Goal: Information Seeking & Learning: Learn about a topic

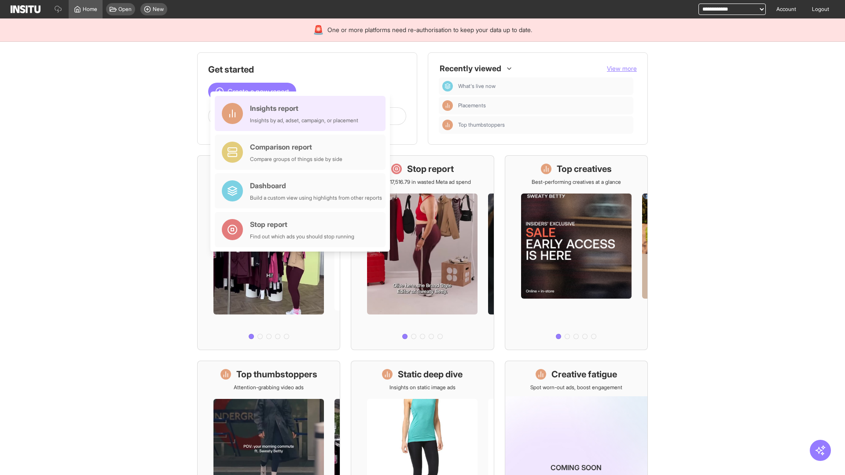
click at [302, 114] on div "Insights report Insights by ad, adset, campaign, or placement" at bounding box center [304, 113] width 108 height 21
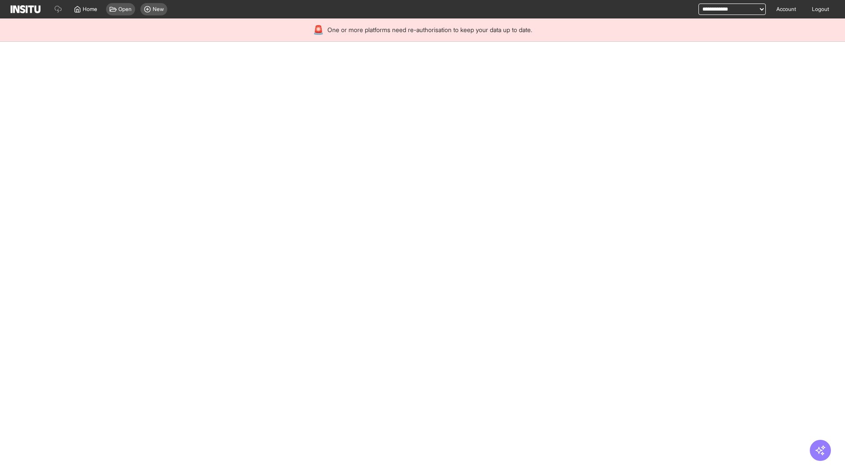
select select "**"
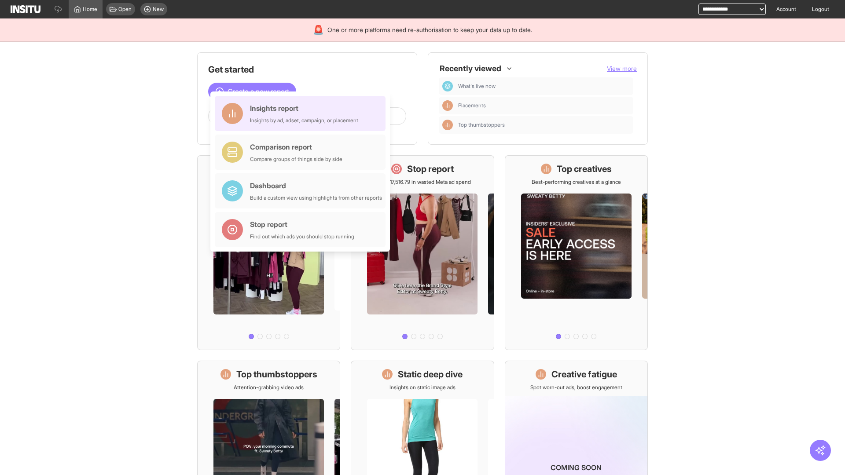
click at [302, 114] on div "Insights report Insights by ad, adset, campaign, or placement" at bounding box center [304, 113] width 108 height 21
